Goal: Task Accomplishment & Management: Manage account settings

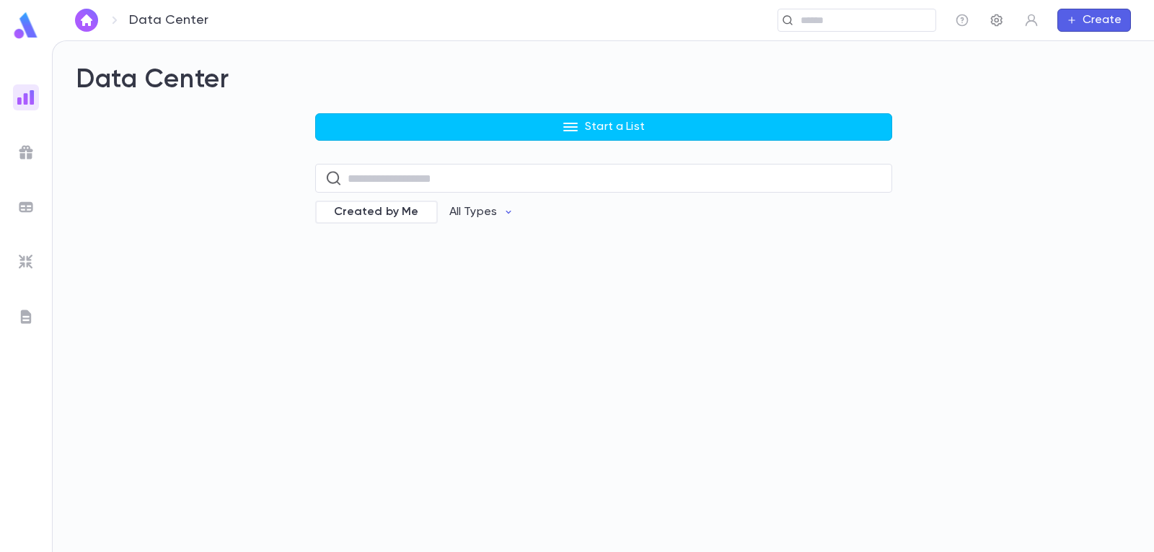
click at [988, 15] on button "button" at bounding box center [996, 20] width 23 height 23
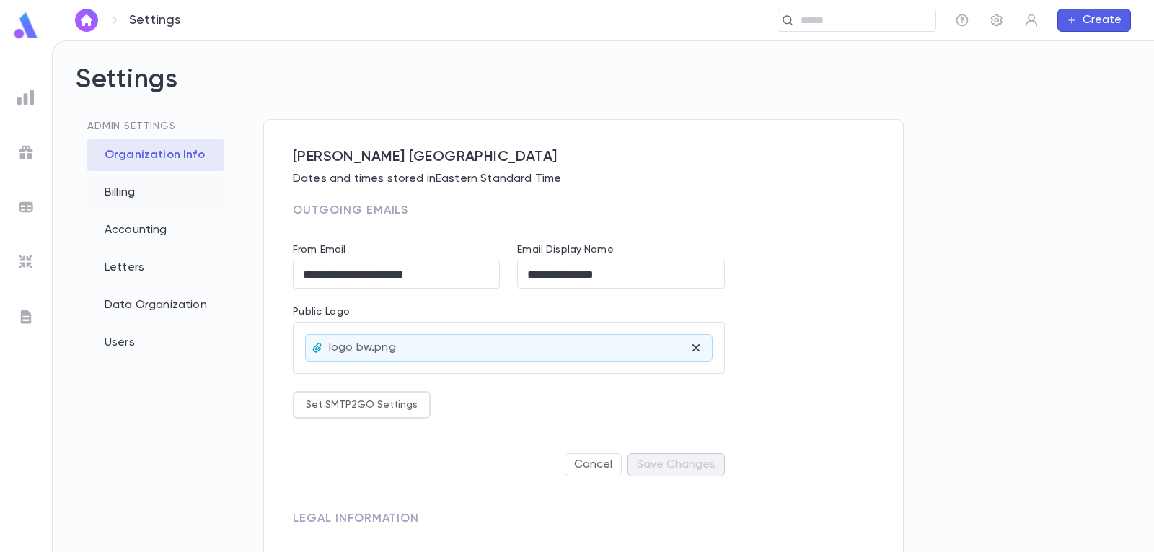
click at [182, 188] on div "Billing" at bounding box center [155, 193] width 137 height 32
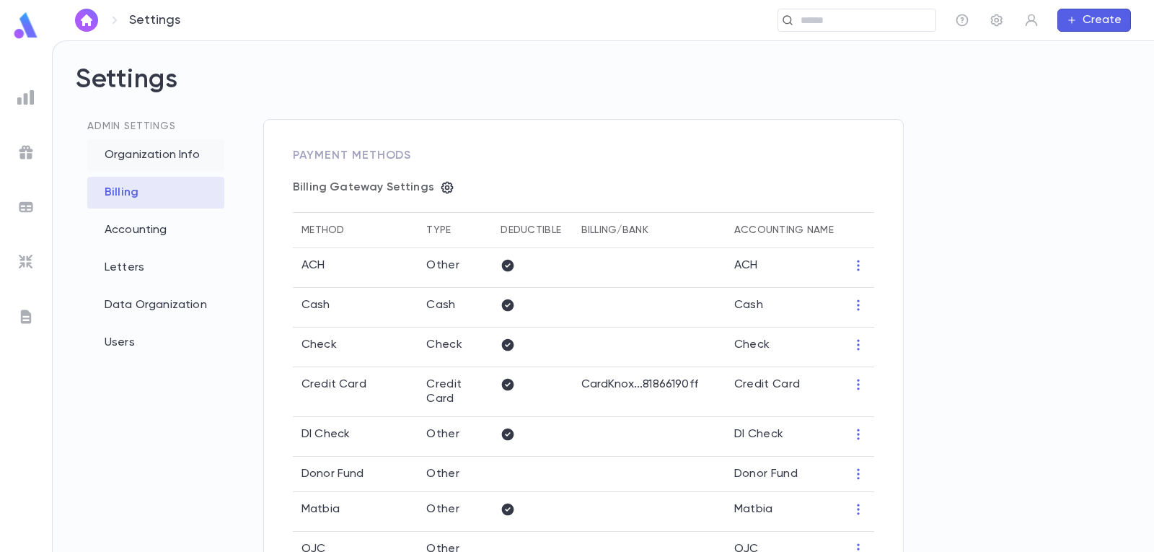
click at [139, 164] on div "Organization Info" at bounding box center [155, 155] width 137 height 32
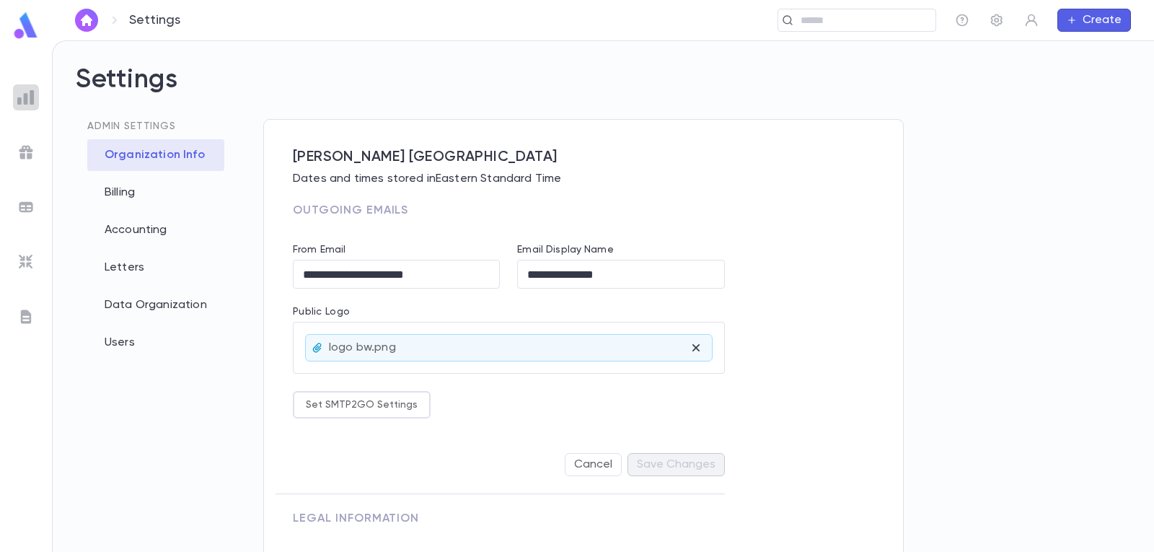
click at [33, 93] on img at bounding box center [25, 97] width 17 height 17
